Goal: Entertainment & Leisure: Consume media (video, audio)

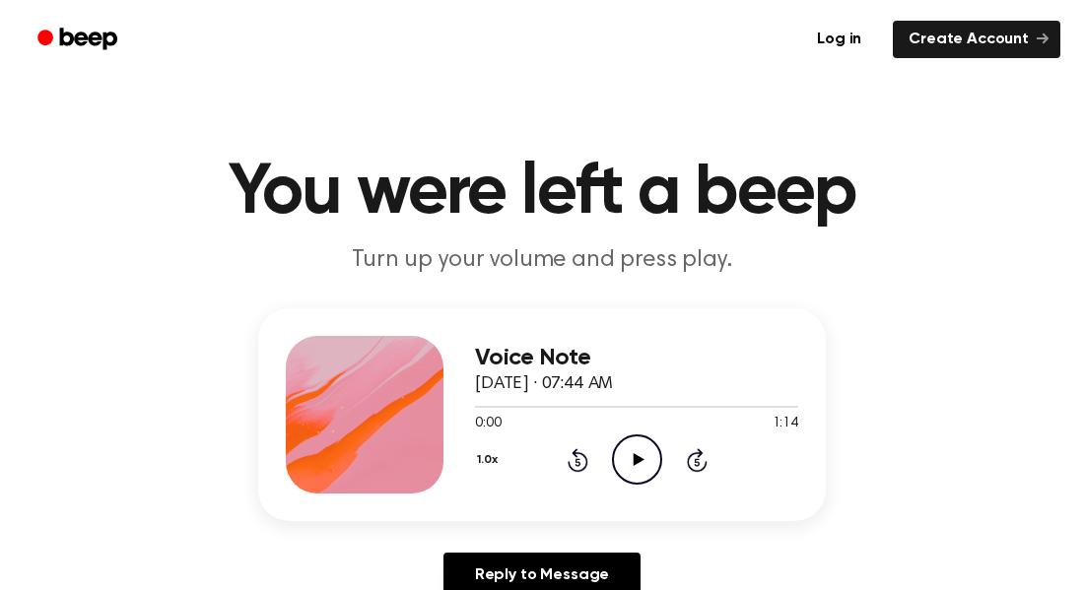
click at [650, 458] on icon "Play Audio" at bounding box center [637, 460] width 50 height 50
click at [650, 458] on icon "Pause Audio" at bounding box center [637, 460] width 50 height 50
click at [480, 408] on span at bounding box center [488, 407] width 16 height 16
click at [643, 467] on icon "Play Audio" at bounding box center [637, 460] width 50 height 50
click at [695, 458] on icon "Skip 5 seconds" at bounding box center [697, 460] width 22 height 26
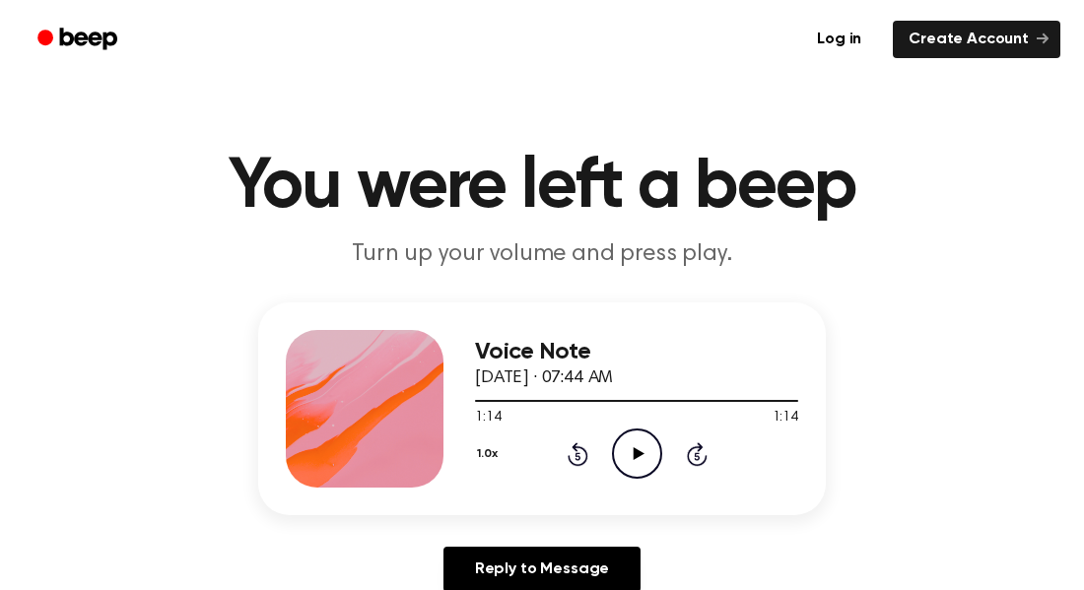
scroll to position [7, 0]
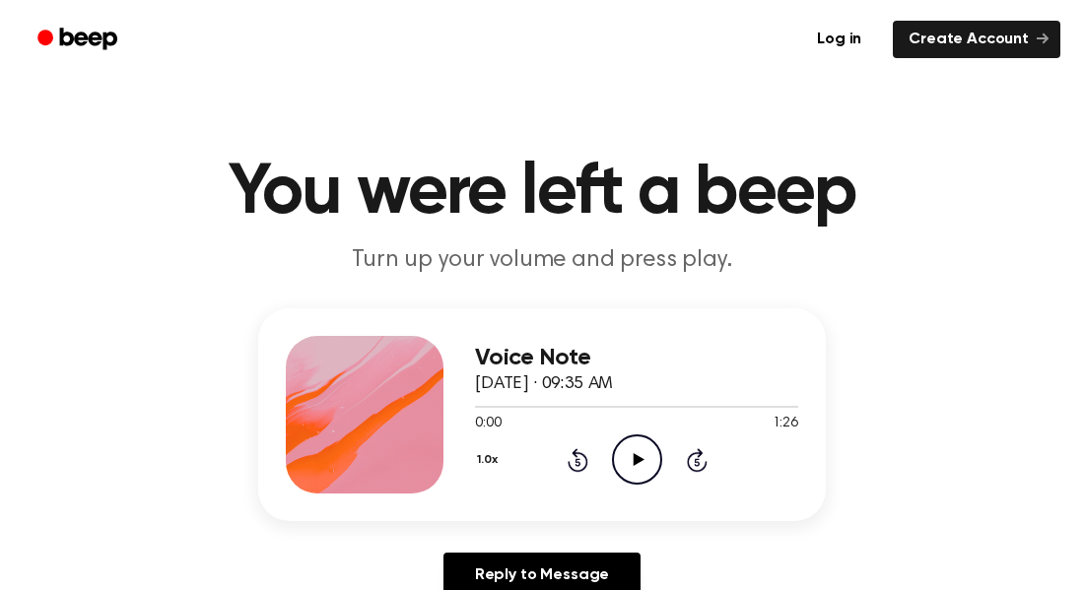
click at [634, 461] on icon at bounding box center [638, 459] width 11 height 13
click at [698, 455] on icon at bounding box center [697, 460] width 21 height 24
click at [635, 459] on icon at bounding box center [638, 459] width 11 height 13
click at [632, 450] on icon "Play Audio" at bounding box center [637, 460] width 50 height 50
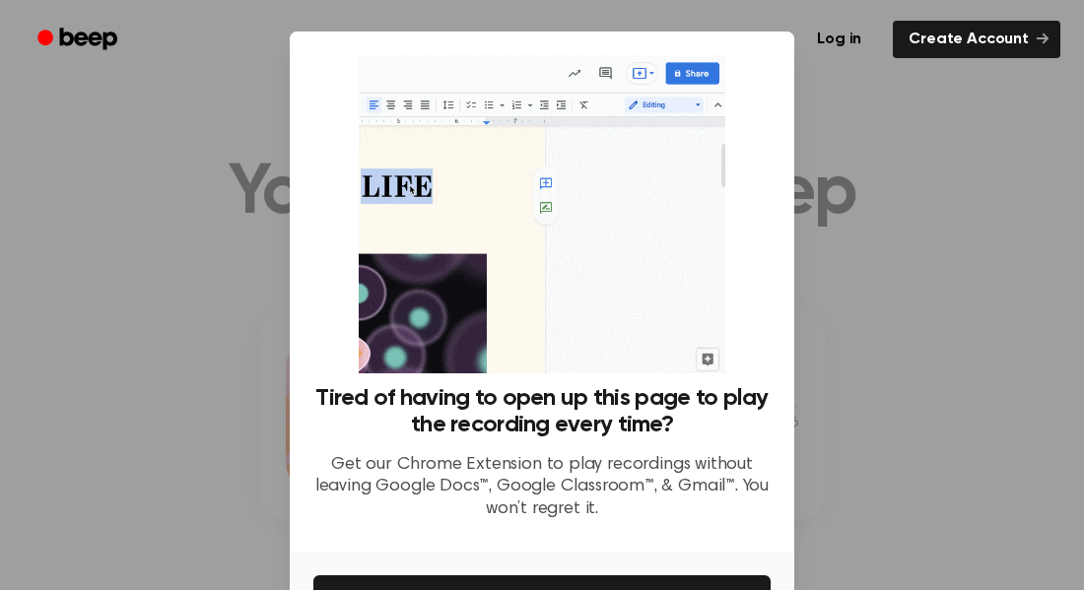
click at [849, 303] on div at bounding box center [542, 295] width 1084 height 590
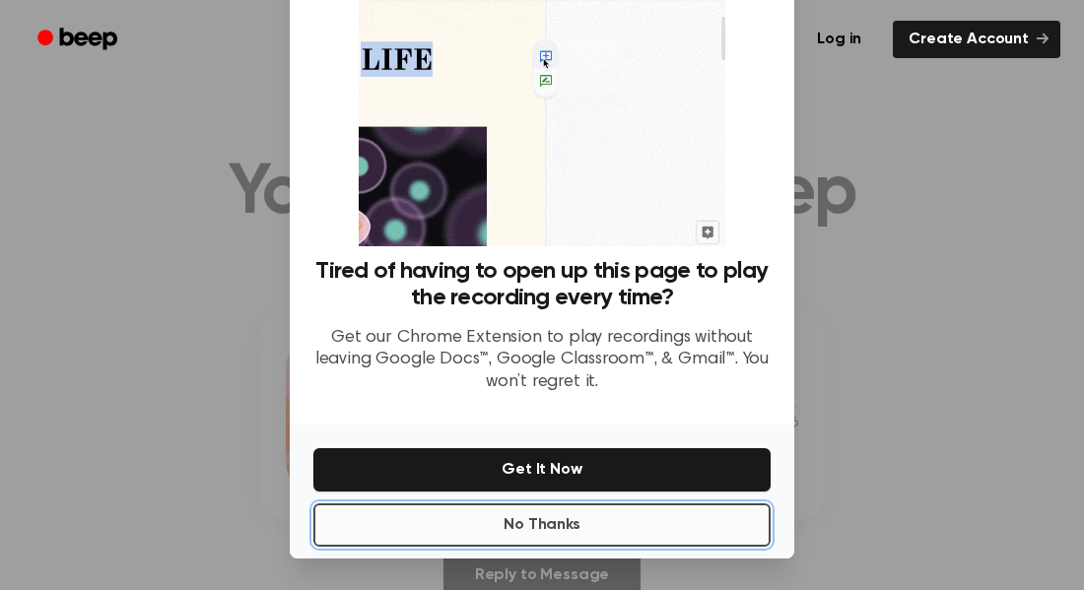
click at [652, 524] on button "No Thanks" at bounding box center [541, 525] width 457 height 43
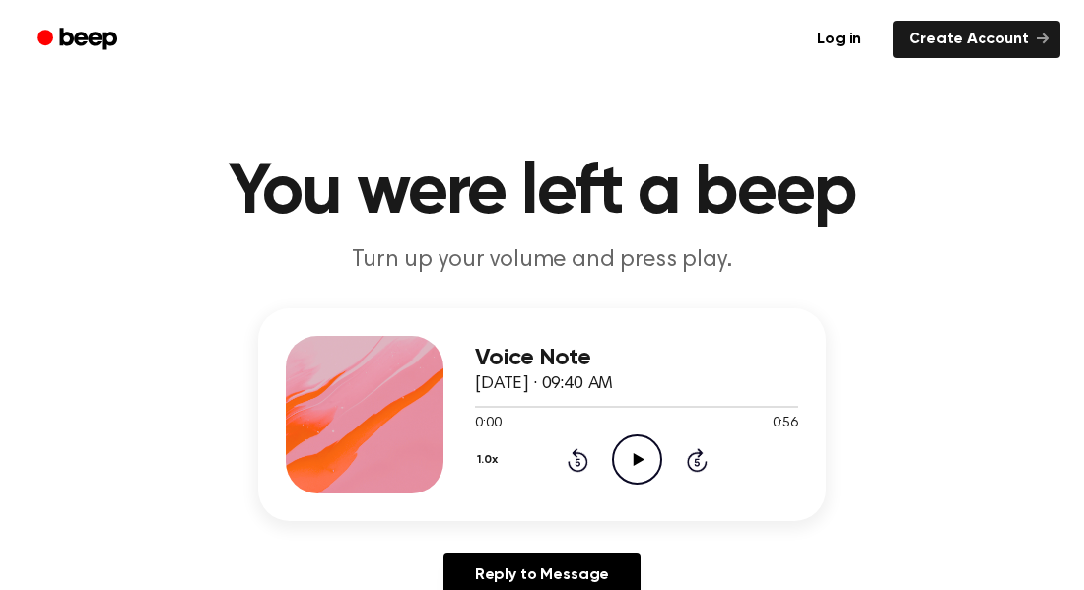
click at [693, 459] on icon "Skip 5 seconds" at bounding box center [697, 460] width 22 height 26
click at [698, 447] on icon "Skip 5 seconds" at bounding box center [697, 460] width 22 height 26
click at [626, 448] on icon "Play Audio" at bounding box center [637, 460] width 50 height 50
click at [691, 458] on icon "Skip 5 seconds" at bounding box center [697, 460] width 22 height 26
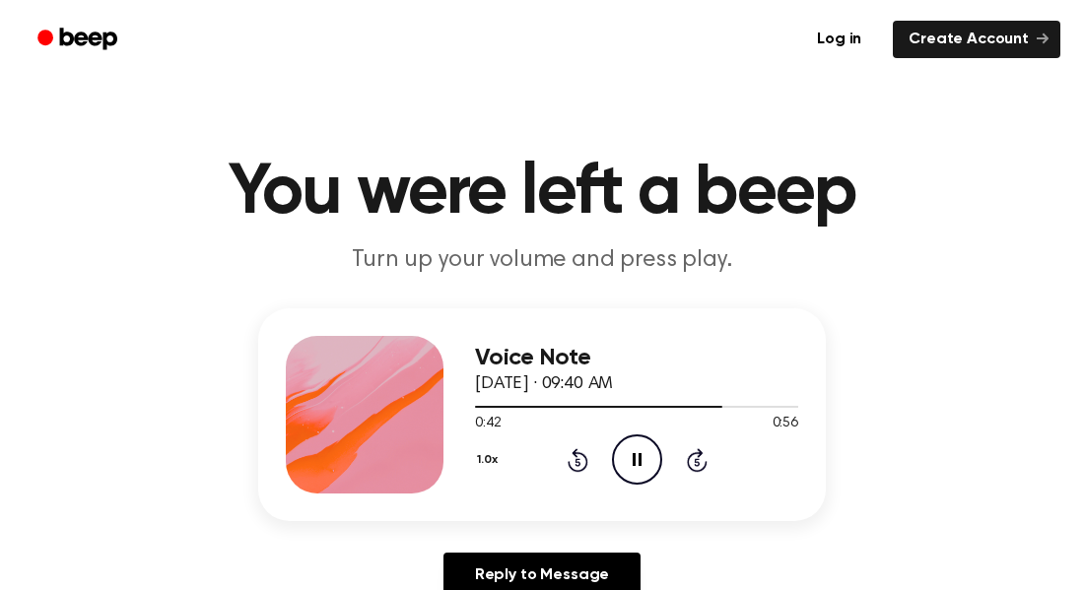
click at [699, 464] on icon at bounding box center [696, 462] width 5 height 8
